Goal: Task Accomplishment & Management: Use online tool/utility

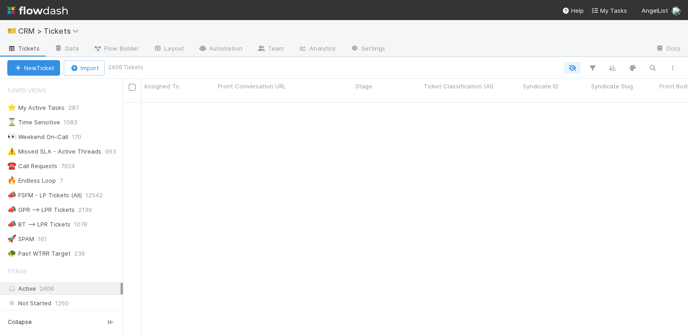
scroll to position [232, 559]
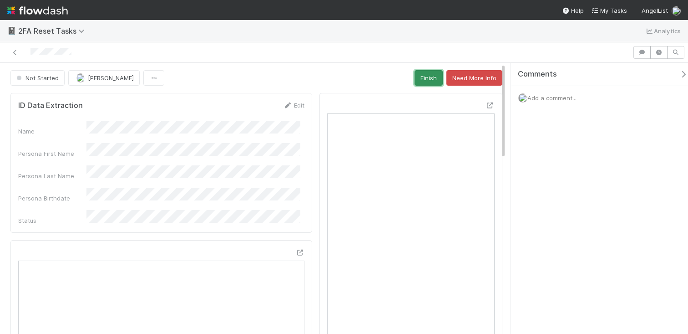
click at [415, 81] on button "Finish" at bounding box center [429, 77] width 28 height 15
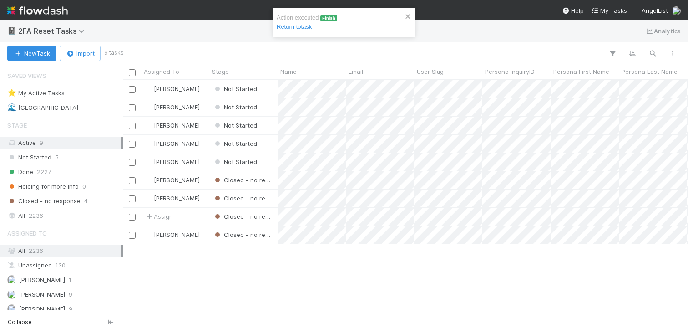
scroll to position [246, 559]
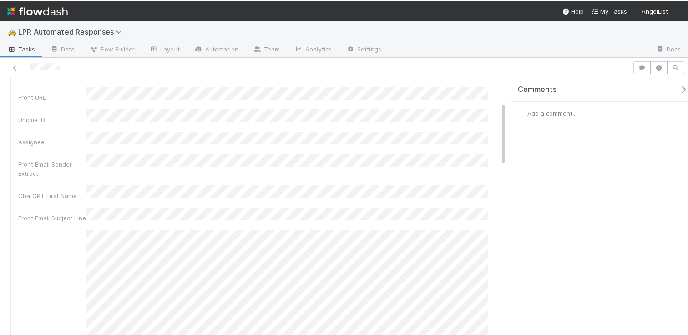
scroll to position [178, 0]
